Goal: Information Seeking & Learning: Learn about a topic

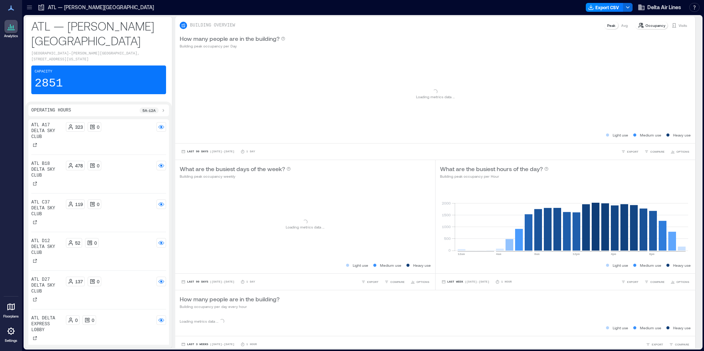
click at [34, 4] on div at bounding box center [30, 7] width 12 height 12
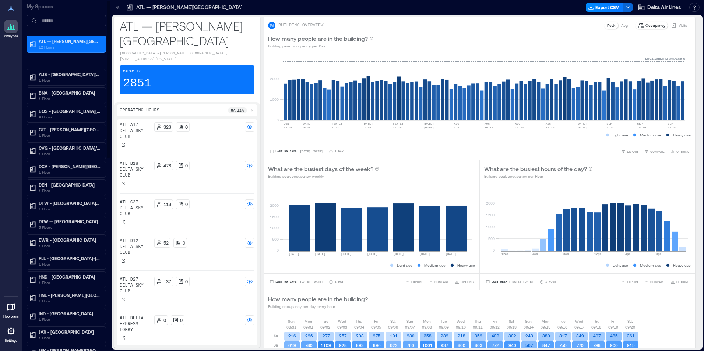
click at [67, 25] on input at bounding box center [65, 21] width 79 height 12
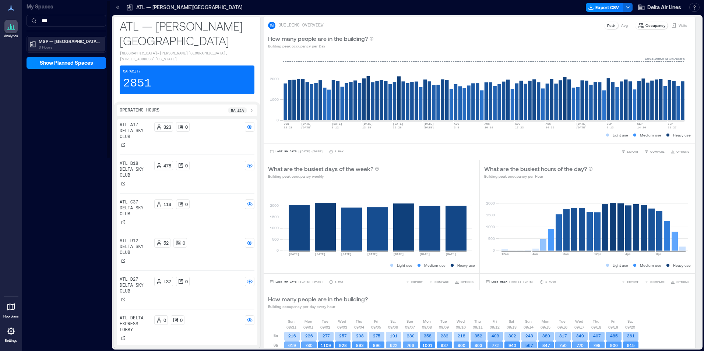
type input "***"
click at [66, 39] on p "MSP — [GEOGRAPHIC_DATA]−[GEOGRAPHIC_DATA][PERSON_NAME]" at bounding box center [70, 41] width 62 height 6
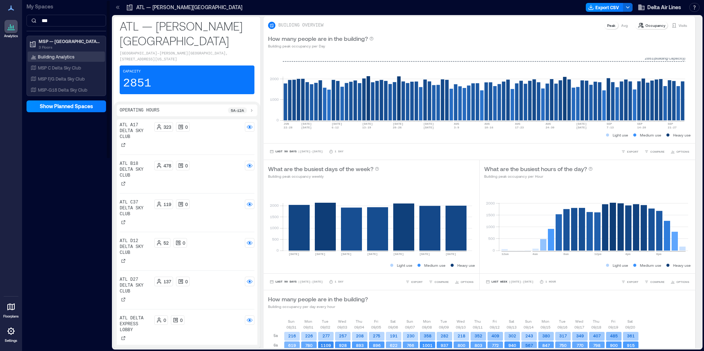
click at [65, 52] on div "Building Analytics" at bounding box center [66, 57] width 77 height 10
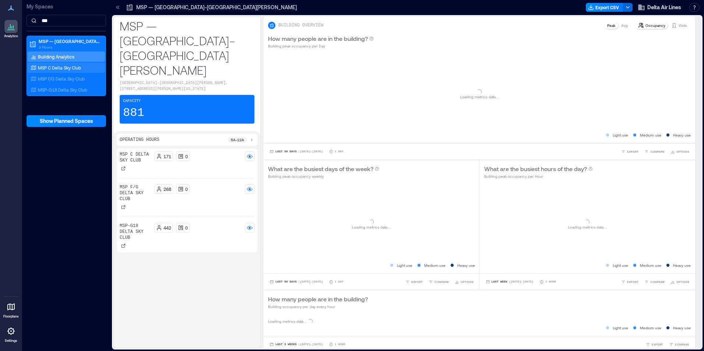
click at [63, 65] on p "MSP C Delta Sky Club" at bounding box center [59, 68] width 43 height 6
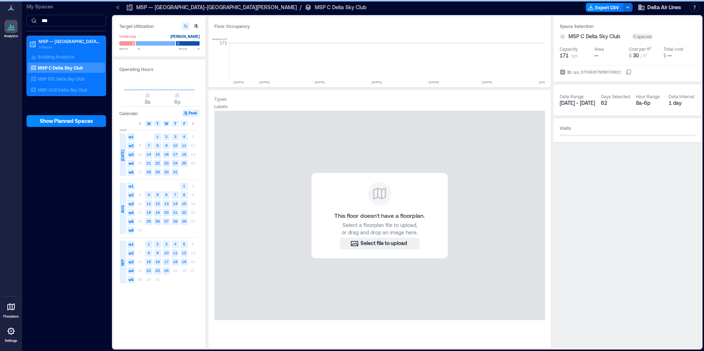
scroll to position [0, 3680]
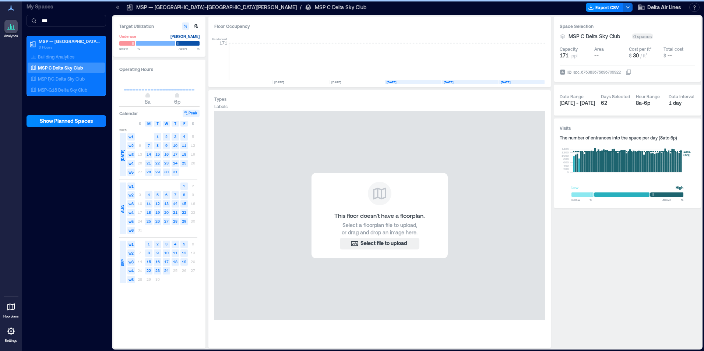
click at [11, 8] on icon at bounding box center [11, 8] width 6 height 5
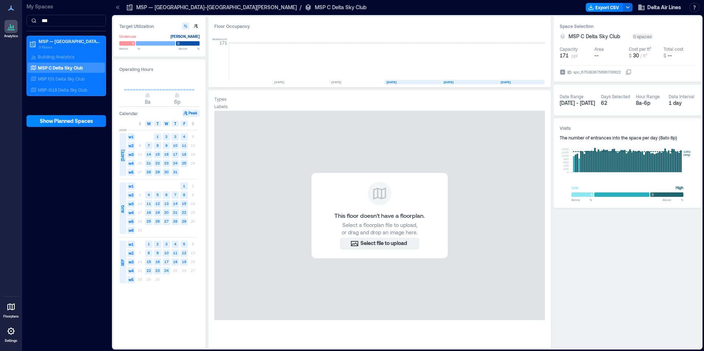
drag, startPoint x: 10, startPoint y: 9, endPoint x: 49, endPoint y: 8, distance: 39.4
click at [10, 9] on icon at bounding box center [11, 8] width 6 height 5
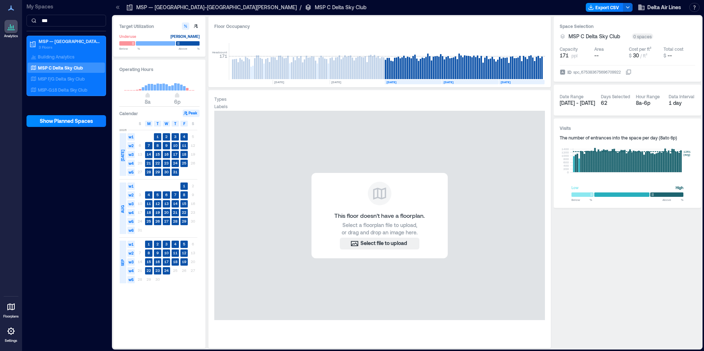
click at [49, 8] on p "My Spaces" at bounding box center [65, 6] width 79 height 7
click at [34, 230] on div "My Spaces *** MSP — [GEOGRAPHIC_DATA]−[GEOGRAPHIC_DATA][PERSON_NAME] 3 Floors B…" at bounding box center [66, 175] width 88 height 351
click at [0, 137] on html "Analytics Floorplans Settings My Spaces *** MSP — [GEOGRAPHIC_DATA]−[GEOGRAPHIC…" at bounding box center [352, 175] width 704 height 351
click at [3, 139] on div "Analytics Floorplans Settings" at bounding box center [11, 175] width 22 height 351
click at [49, 87] on p "MSP-G18 Delta Sky Club" at bounding box center [62, 90] width 49 height 6
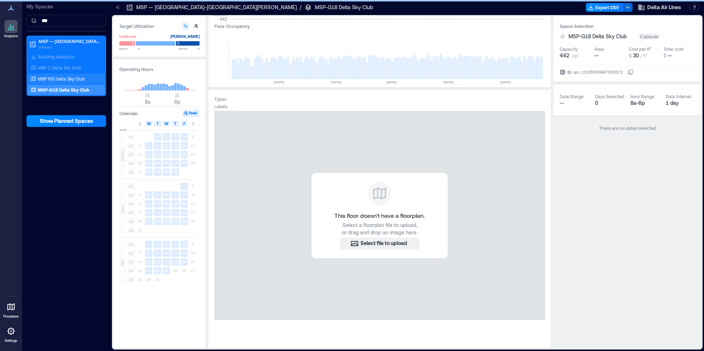
click at [54, 78] on p "MSP F/G Delta Sky Club" at bounding box center [61, 79] width 47 height 6
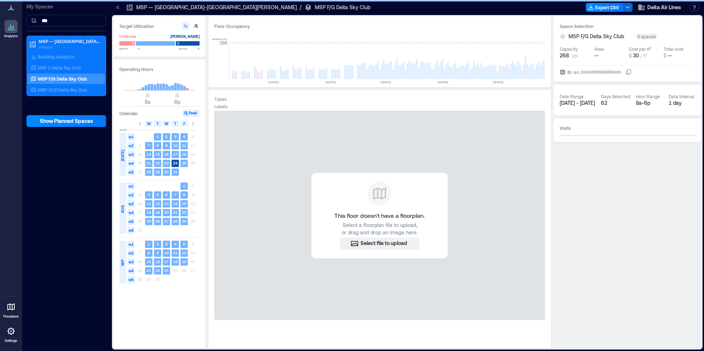
click at [193, 9] on p "MSP — [GEOGRAPHIC_DATA]−[GEOGRAPHIC_DATA][PERSON_NAME]" at bounding box center [216, 7] width 160 height 7
